Goal: Task Accomplishment & Management: Manage account settings

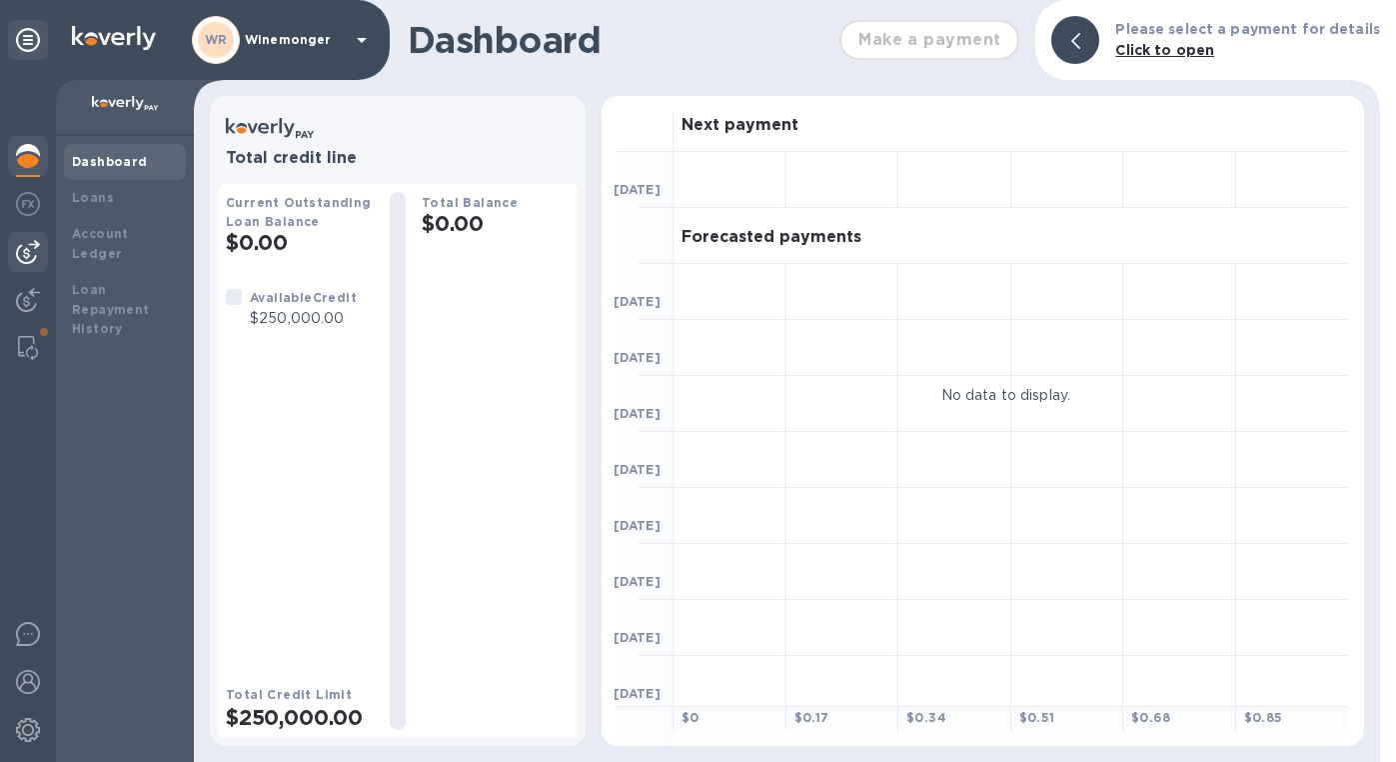
click at [31, 247] on img at bounding box center [28, 252] width 24 height 24
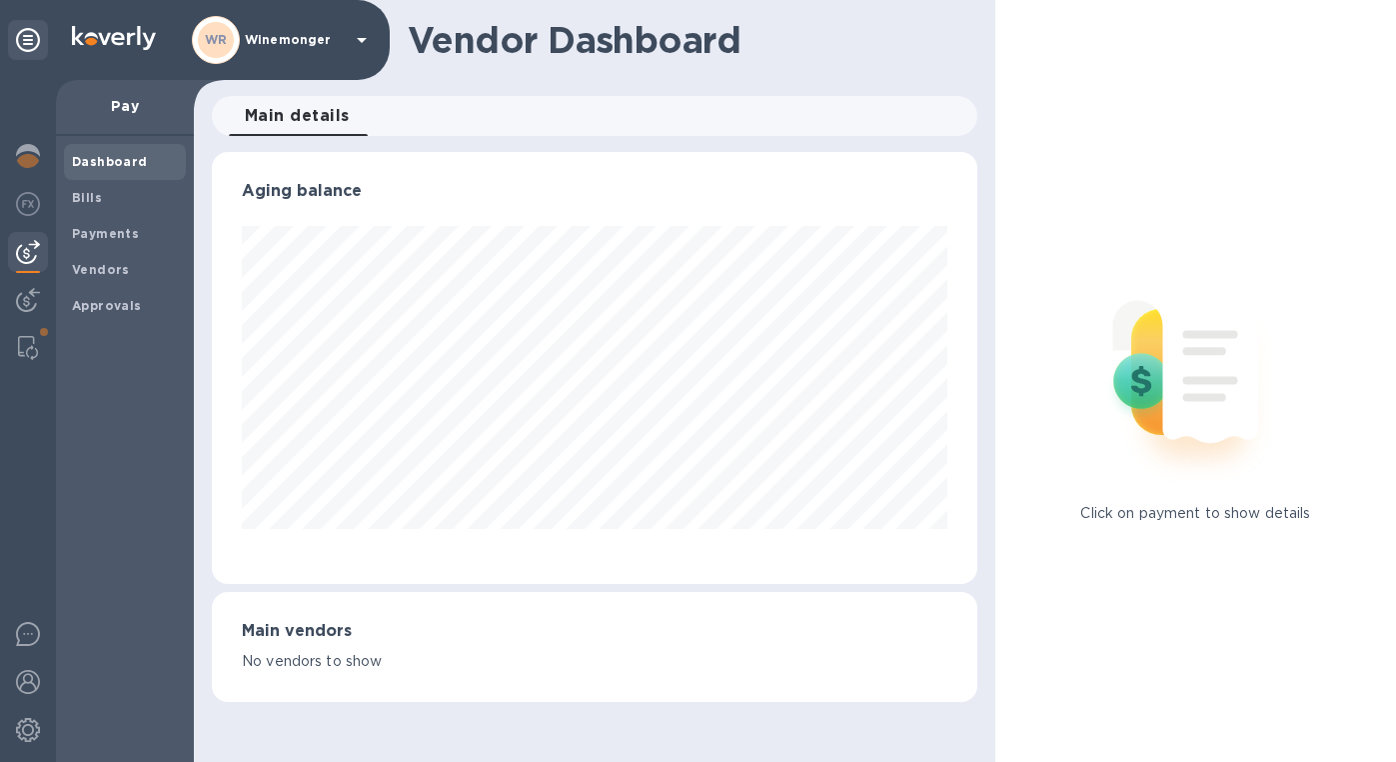
scroll to position [432, 766]
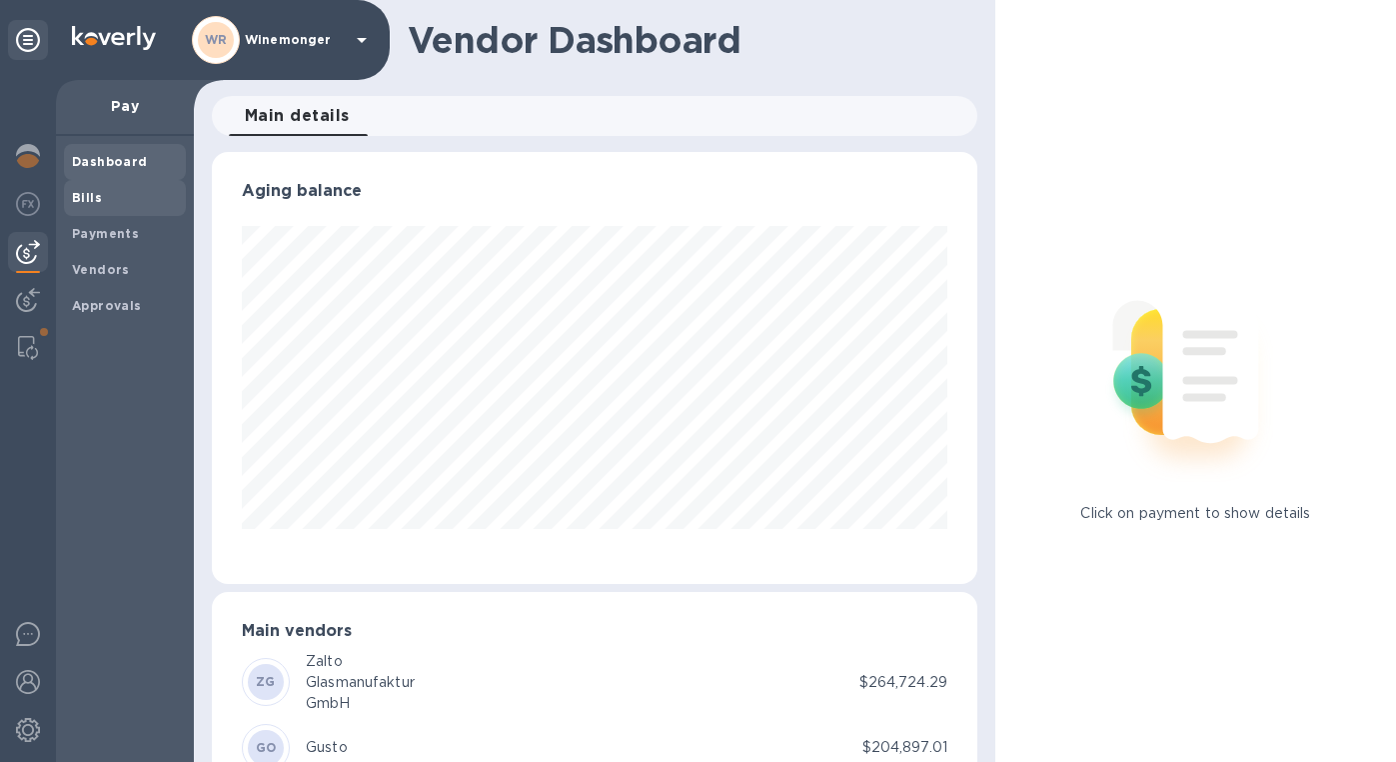
click at [95, 201] on b "Bills" at bounding box center [87, 197] width 30 height 15
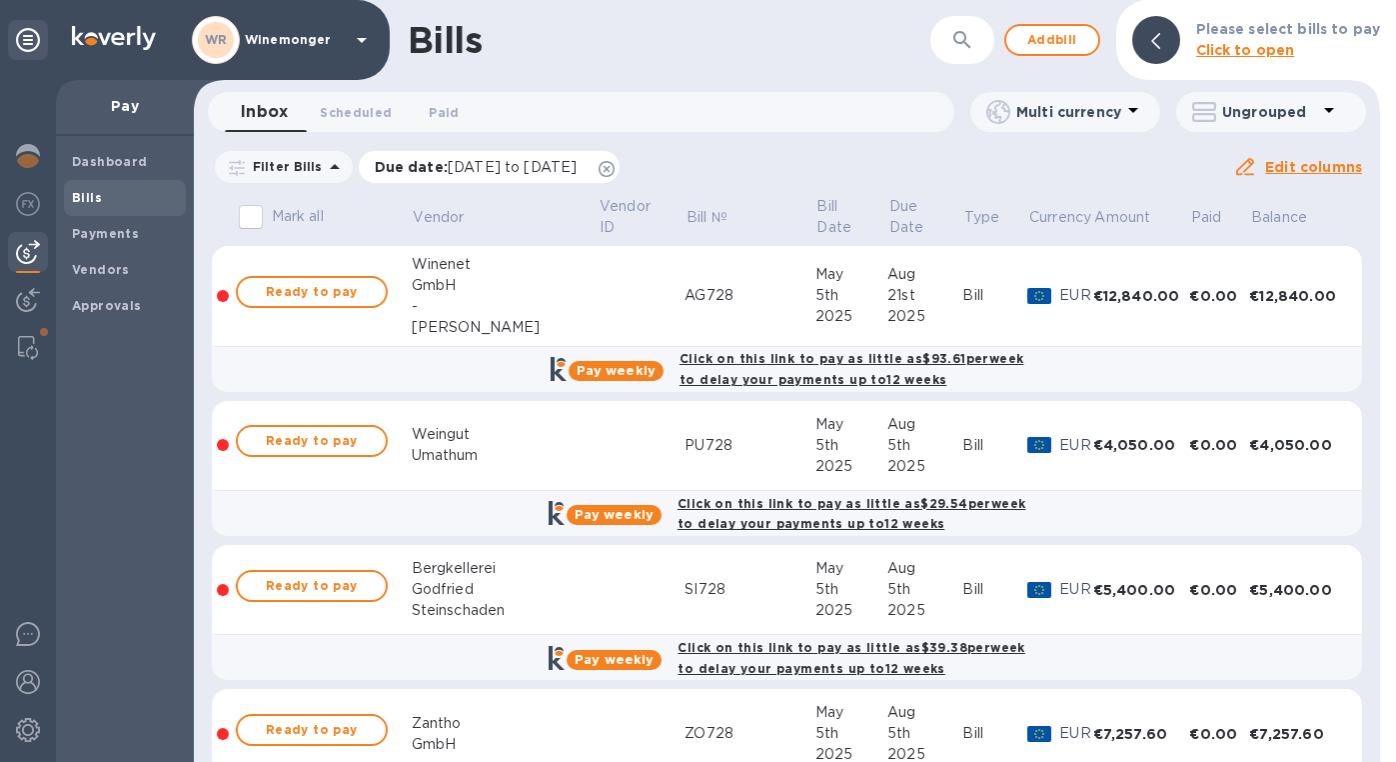
click at [621, 163] on div "Due date : [DATE] to [DATE]" at bounding box center [490, 167] width 262 height 32
click at [615, 170] on icon at bounding box center [607, 169] width 16 height 16
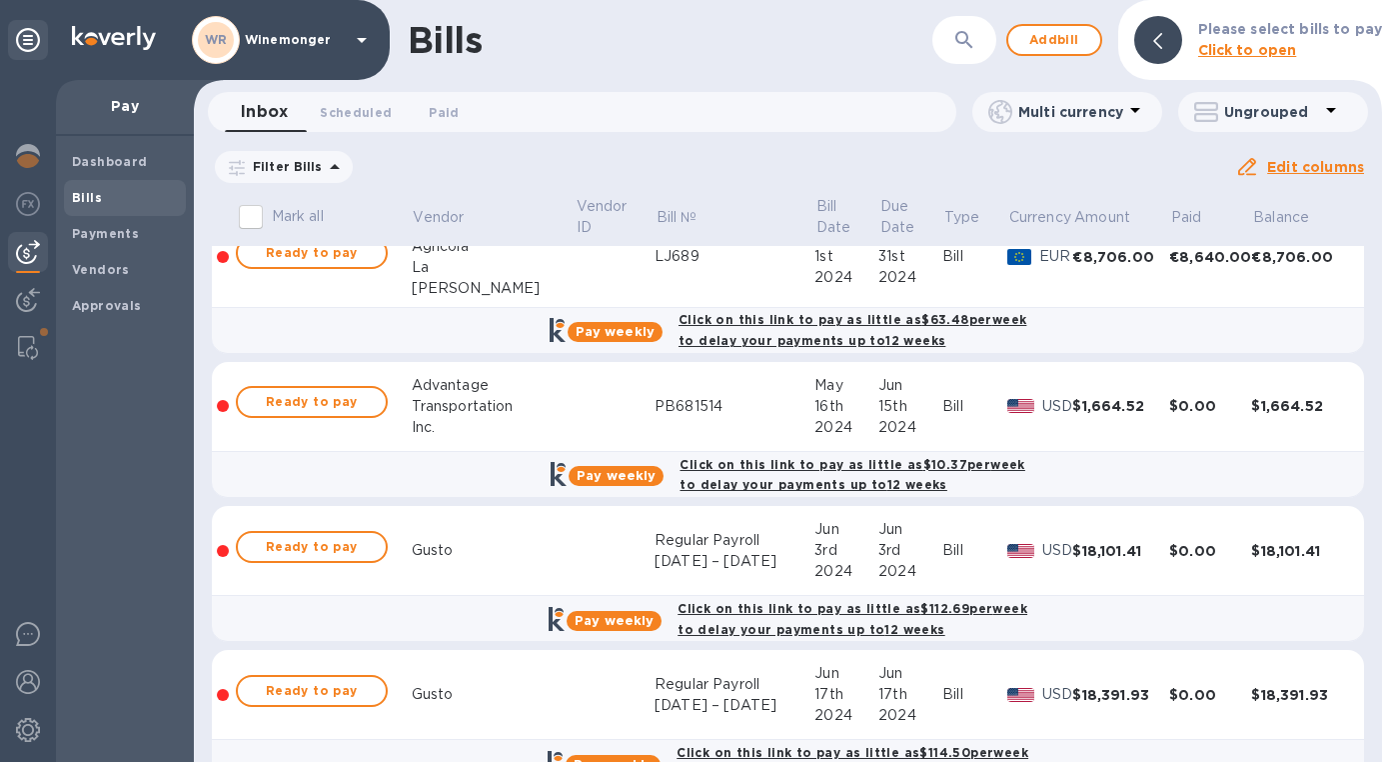
scroll to position [40, 0]
click at [967, 41] on icon "button" at bounding box center [965, 40] width 24 height 24
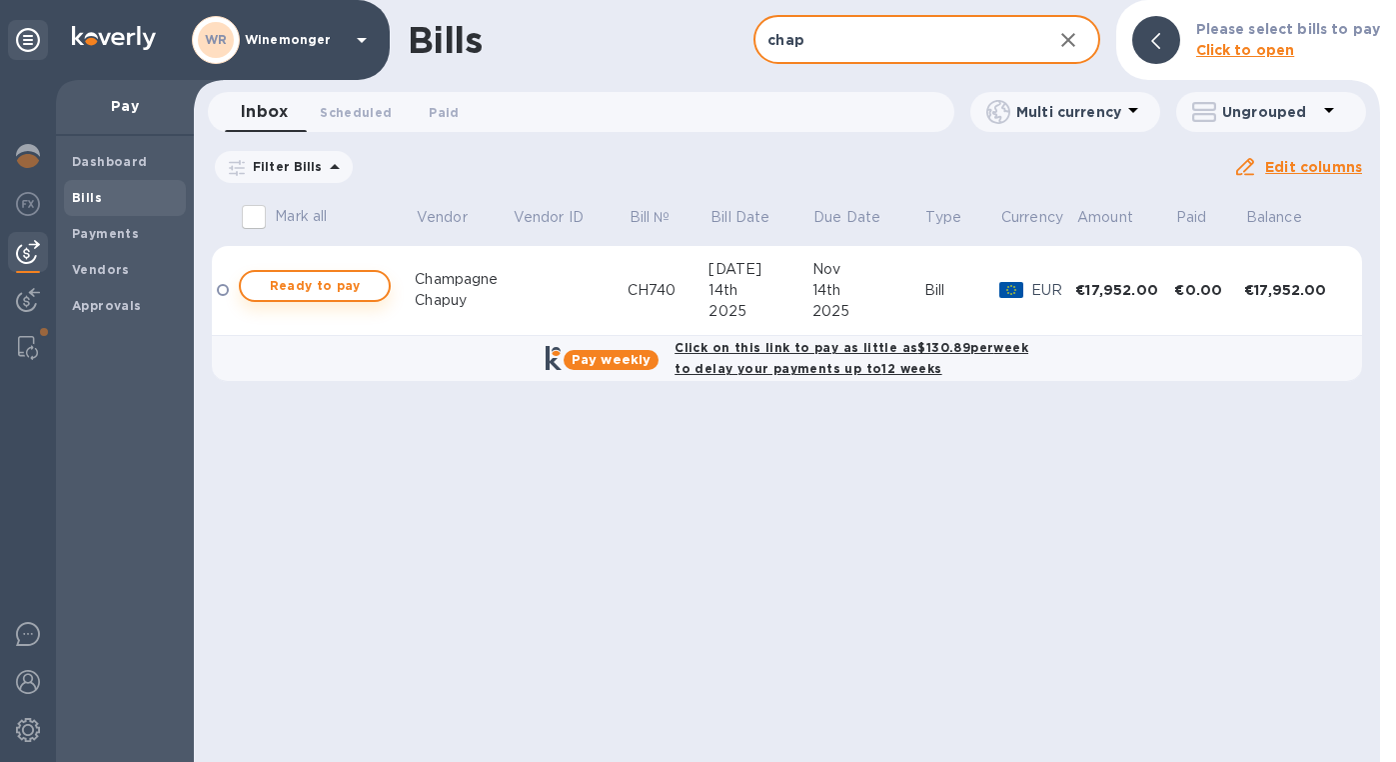
type input "chap"
click at [343, 293] on span "Ready to pay" at bounding box center [315, 286] width 116 height 24
checkbox input "true"
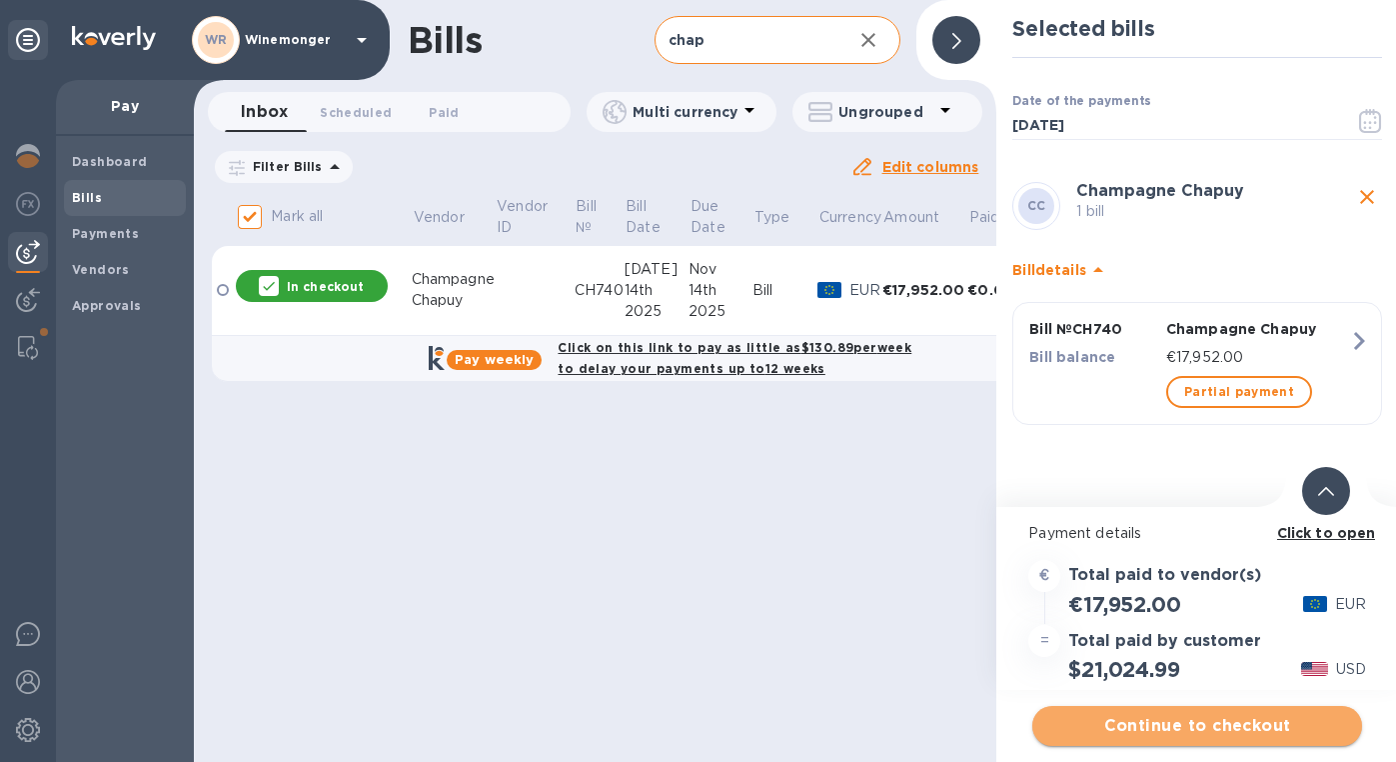
click at [1159, 723] on span "Continue to checkout" at bounding box center [1198, 726] width 298 height 24
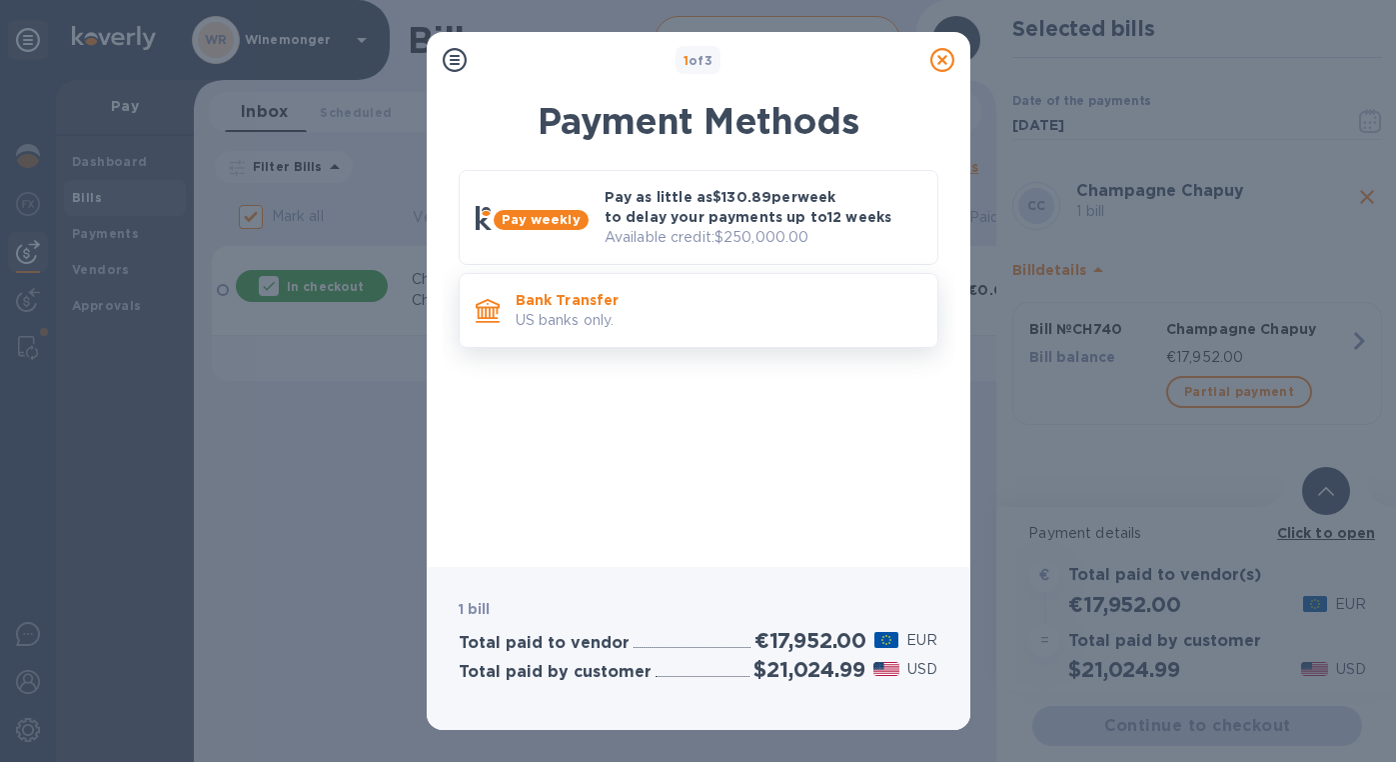
click at [698, 342] on div "Bank Transfer US banks only." at bounding box center [699, 310] width 480 height 75
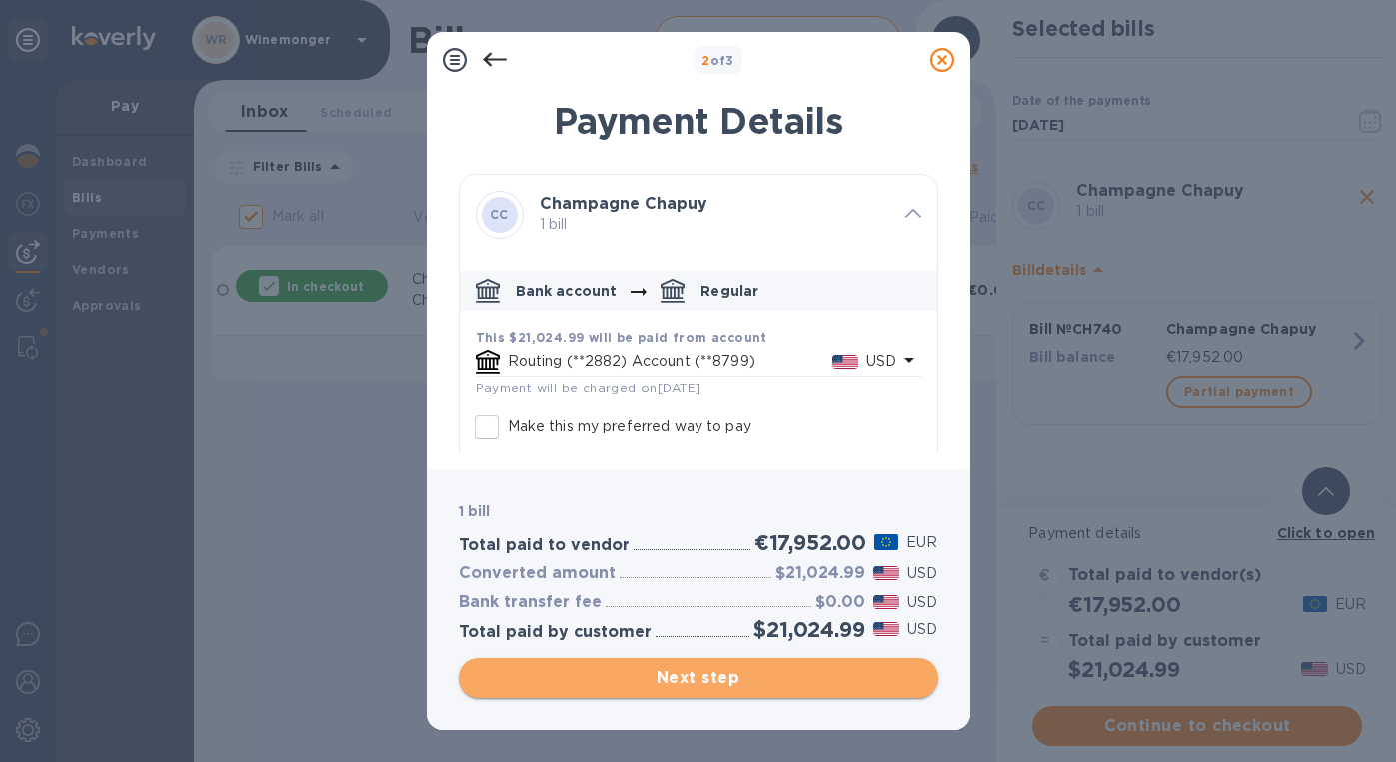
click at [695, 677] on span "Next step" at bounding box center [699, 678] width 448 height 24
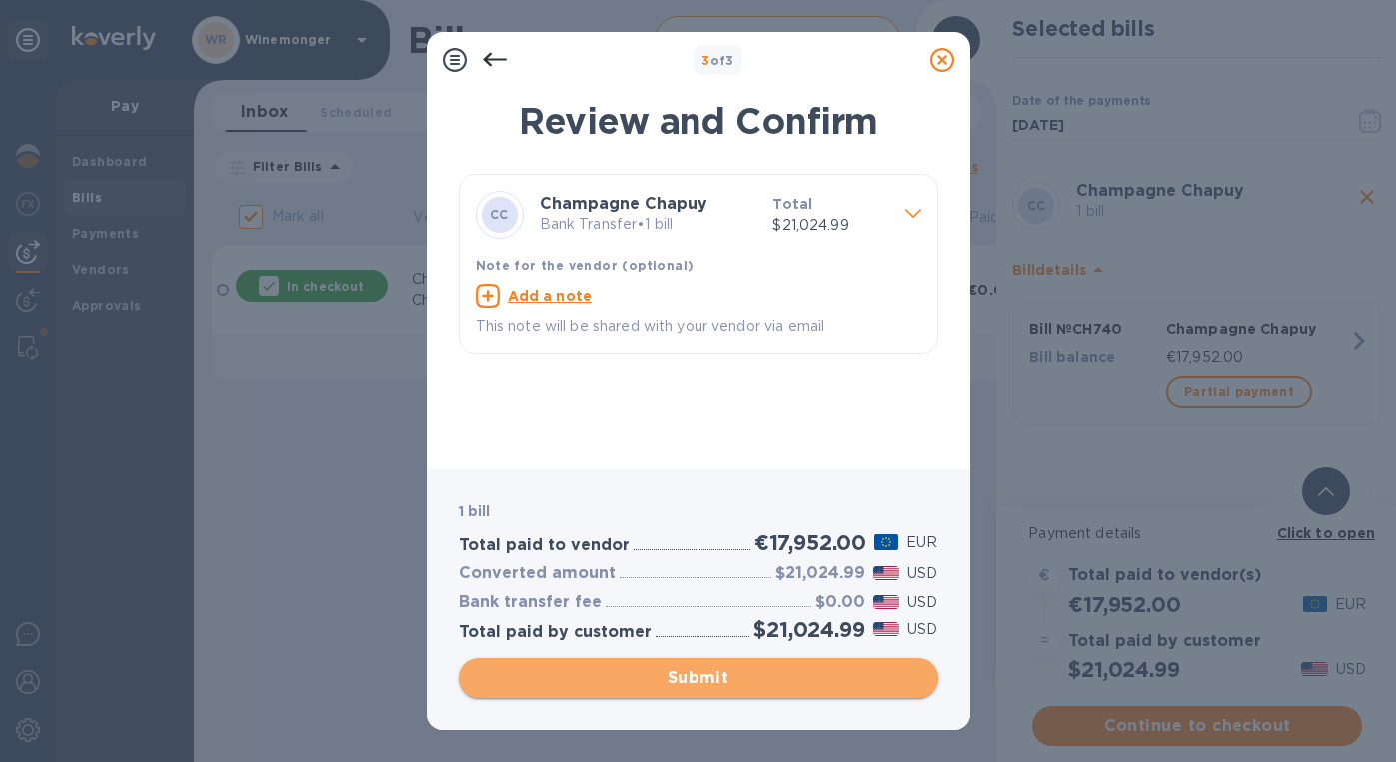
click at [695, 677] on span "Submit" at bounding box center [699, 678] width 448 height 24
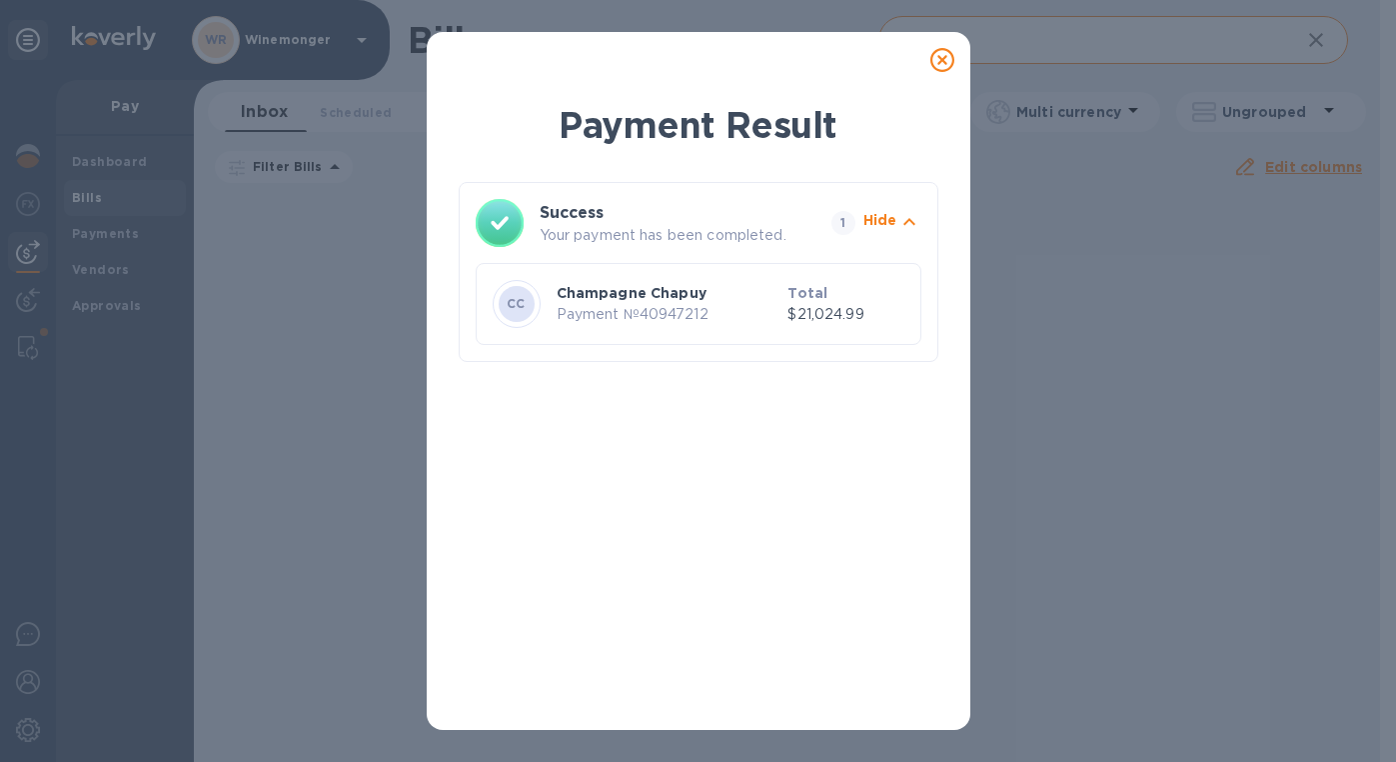
click at [949, 50] on icon at bounding box center [943, 60] width 24 height 24
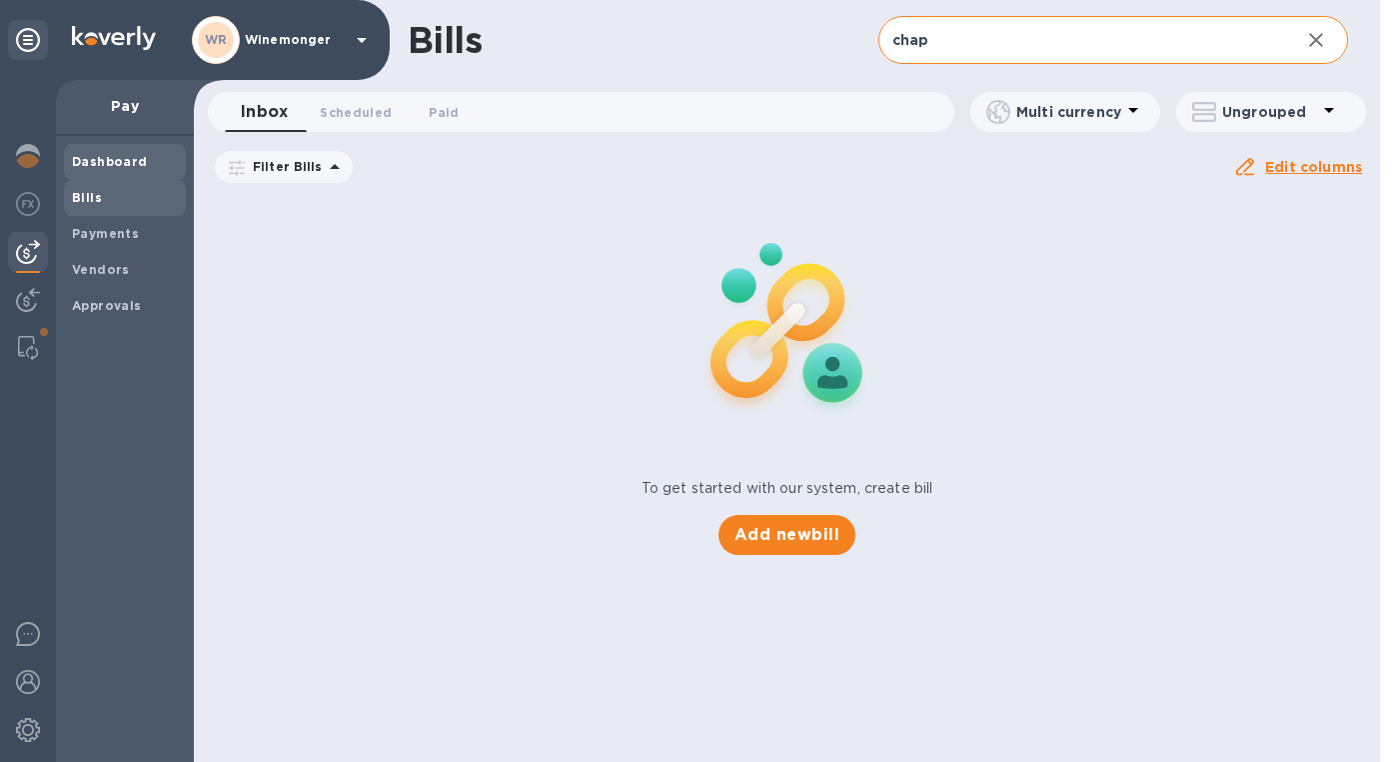
click at [100, 176] on div "Dashboard" at bounding box center [125, 162] width 122 height 36
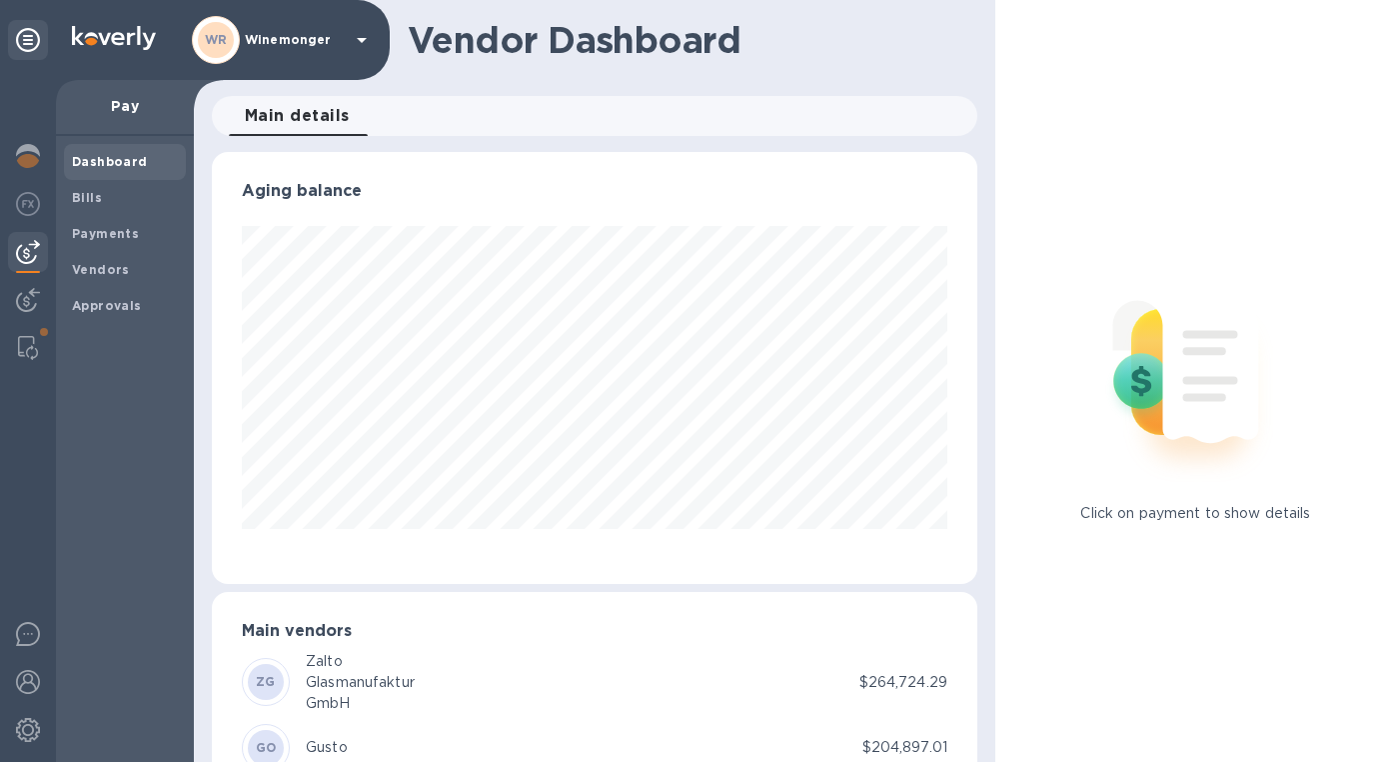
scroll to position [432, 766]
click at [32, 210] on img at bounding box center [28, 204] width 24 height 24
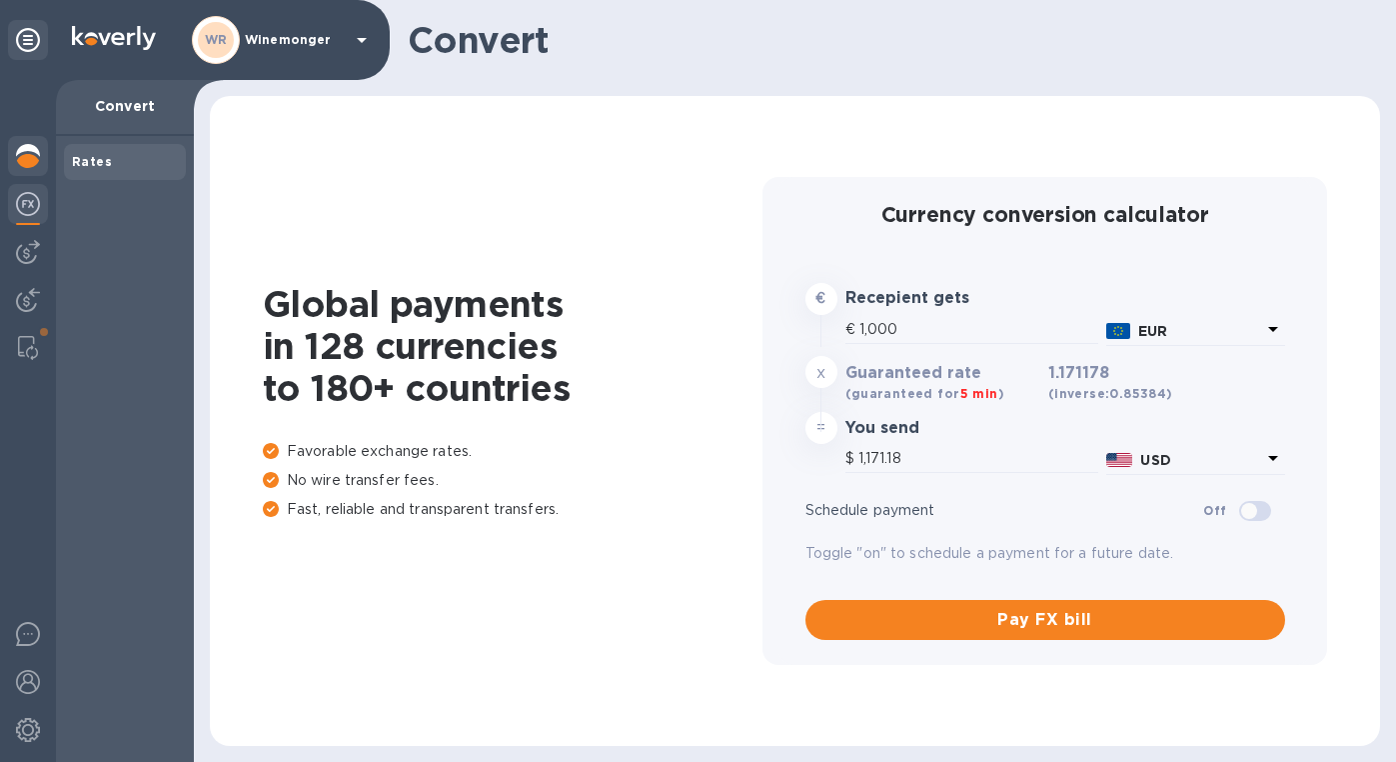
click at [23, 157] on img at bounding box center [28, 156] width 24 height 24
